Goal: Find specific page/section: Find specific page/section

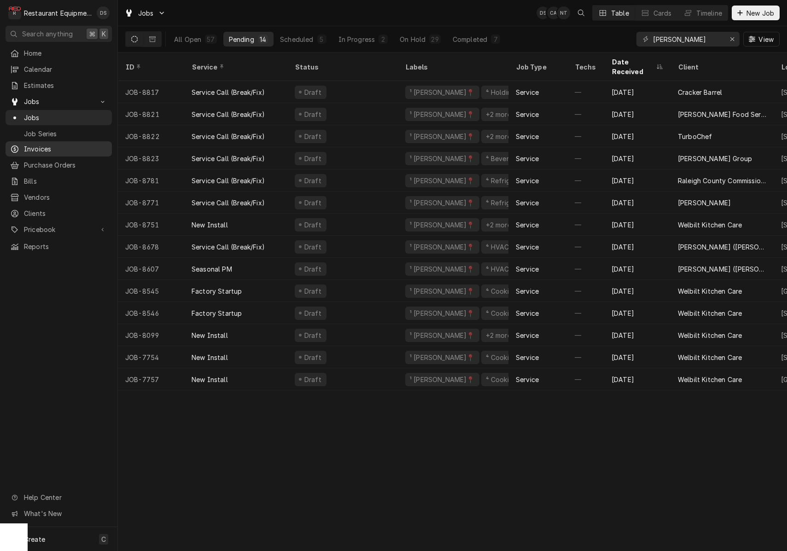
click at [38, 151] on div "Invoices" at bounding box center [58, 149] width 103 height 12
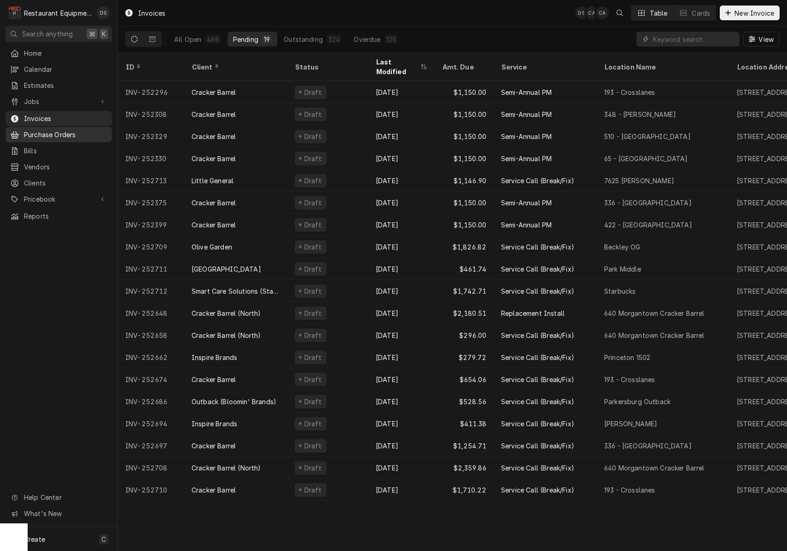
click at [27, 134] on span "Purchase Orders" at bounding box center [65, 135] width 83 height 10
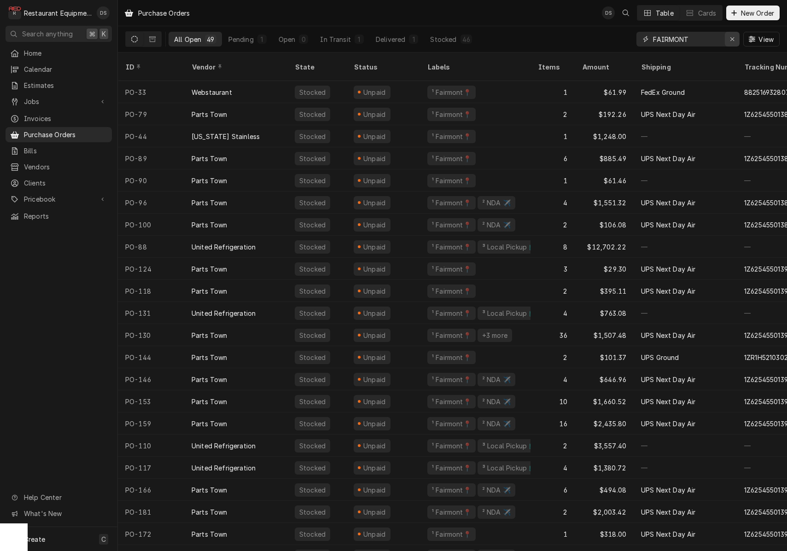
click at [734, 37] on icon "Erase input" at bounding box center [732, 39] width 4 height 4
click at [704, 40] on input "Dynamic Content Wrapper" at bounding box center [696, 39] width 87 height 15
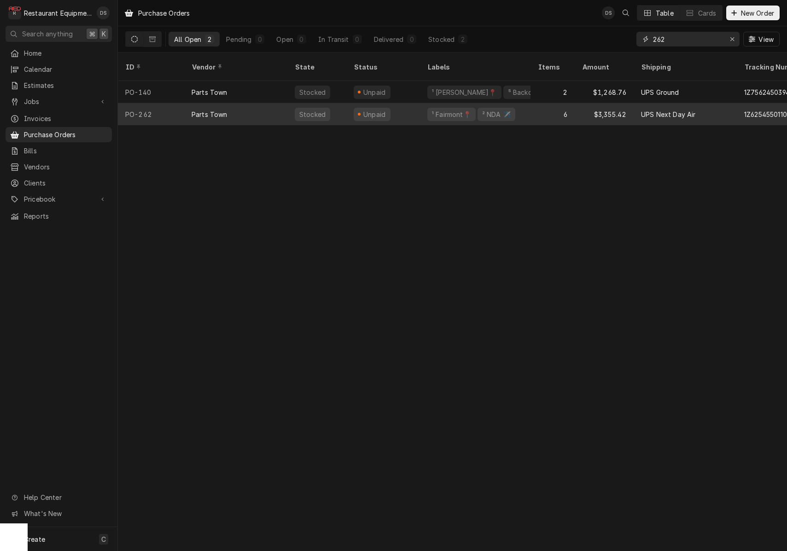
type input "262"
click at [408, 107] on div "Unpaid" at bounding box center [383, 114] width 74 height 22
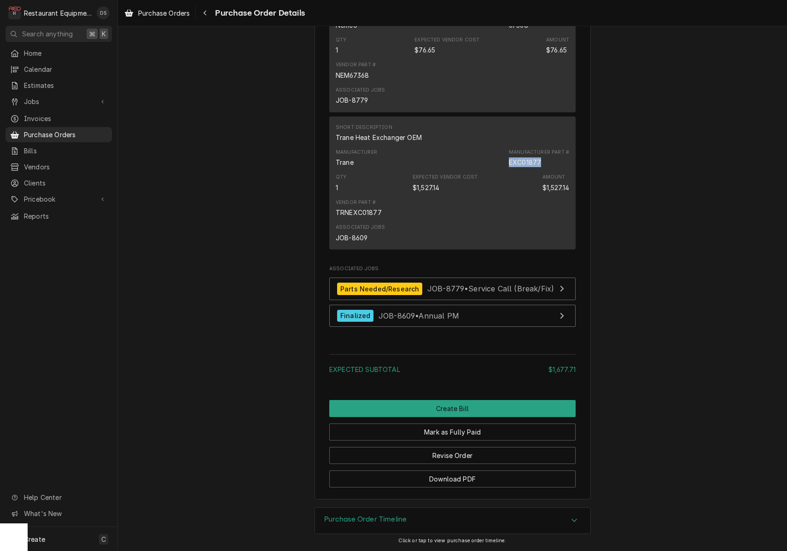
drag, startPoint x: 510, startPoint y: 164, endPoint x: 542, endPoint y: 165, distance: 31.8
click at [542, 165] on div "Manufacturer Part # EXC01877" at bounding box center [539, 158] width 60 height 18
copy div "EXC01877"
